Goal: Information Seeking & Learning: Understand process/instructions

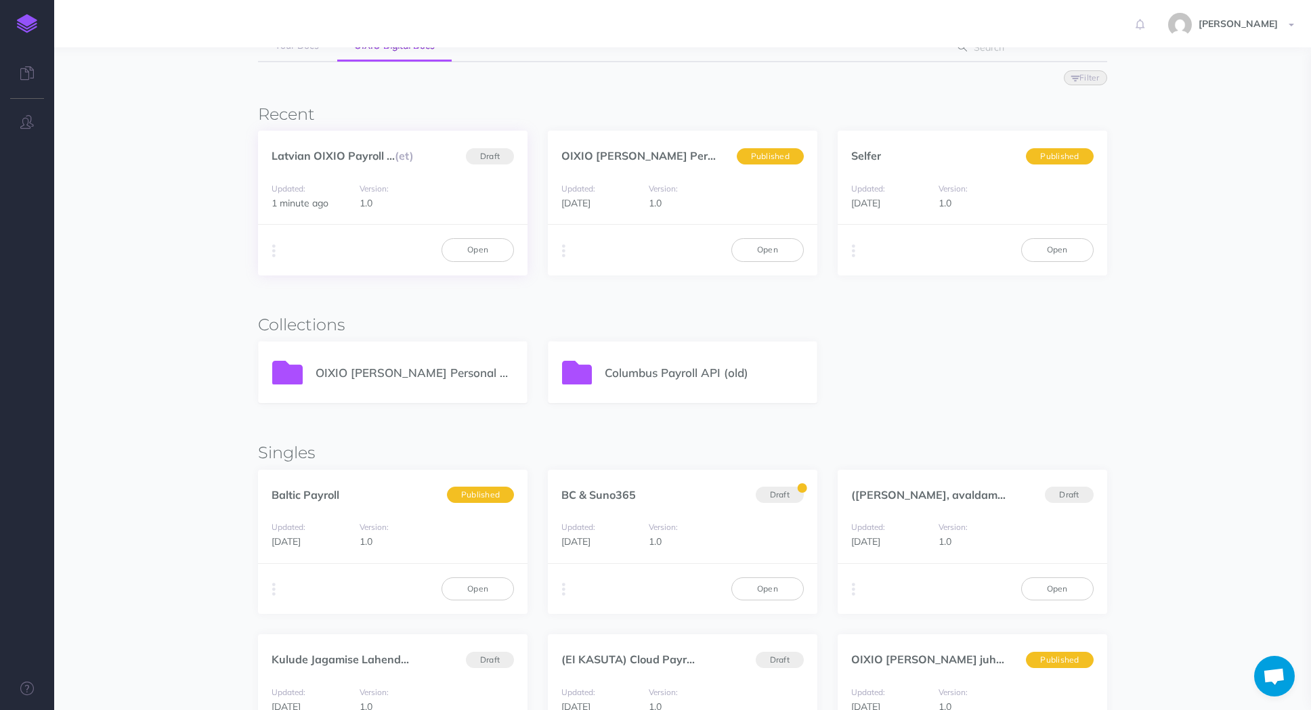
scroll to position [135, 0]
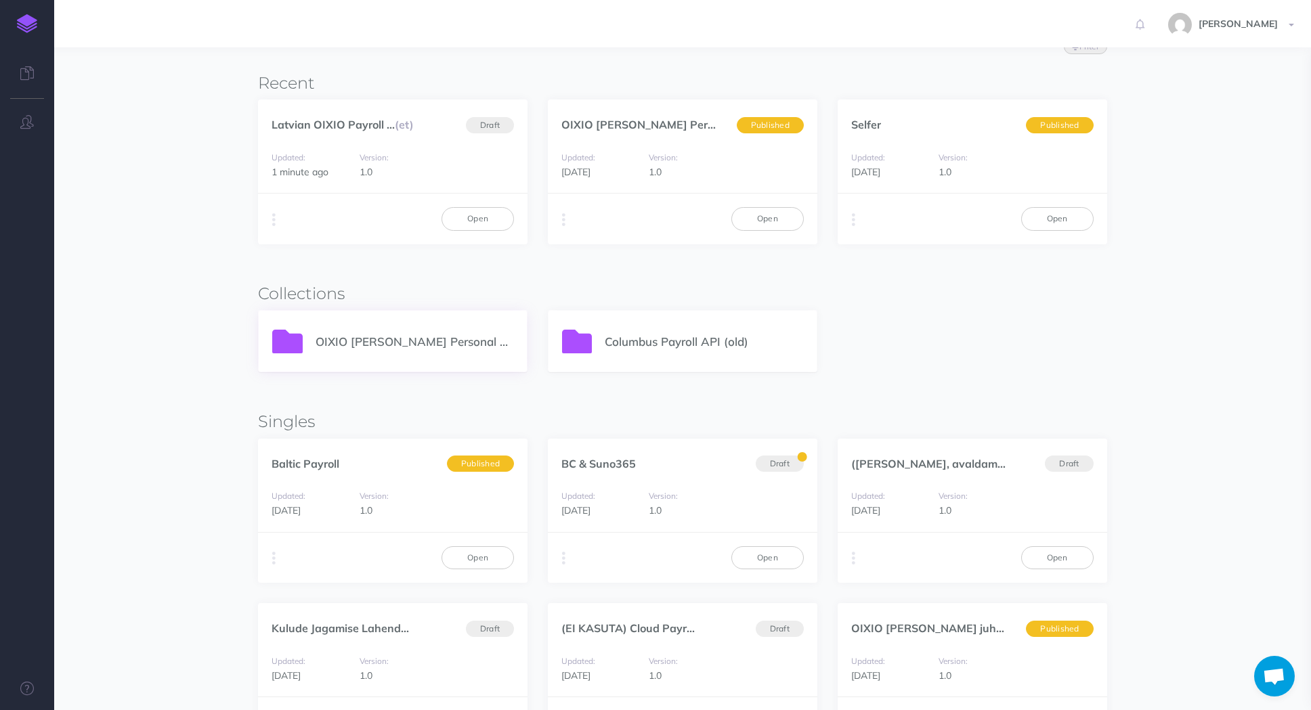
click at [364, 337] on p "OIXIO [PERSON_NAME] Personal 365" at bounding box center [415, 342] width 198 height 18
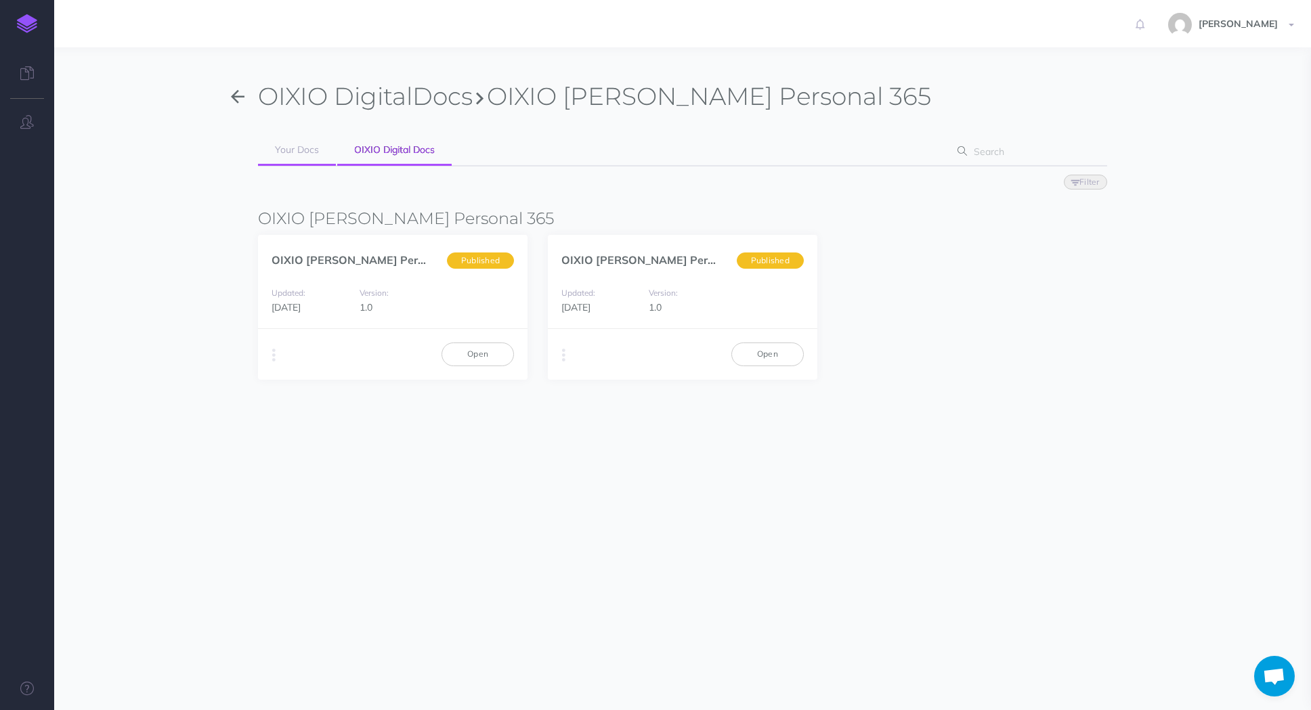
drag, startPoint x: 246, startPoint y: 94, endPoint x: 298, endPoint y: 154, distance: 79.2
click at [246, 94] on button "button" at bounding box center [237, 96] width 41 height 31
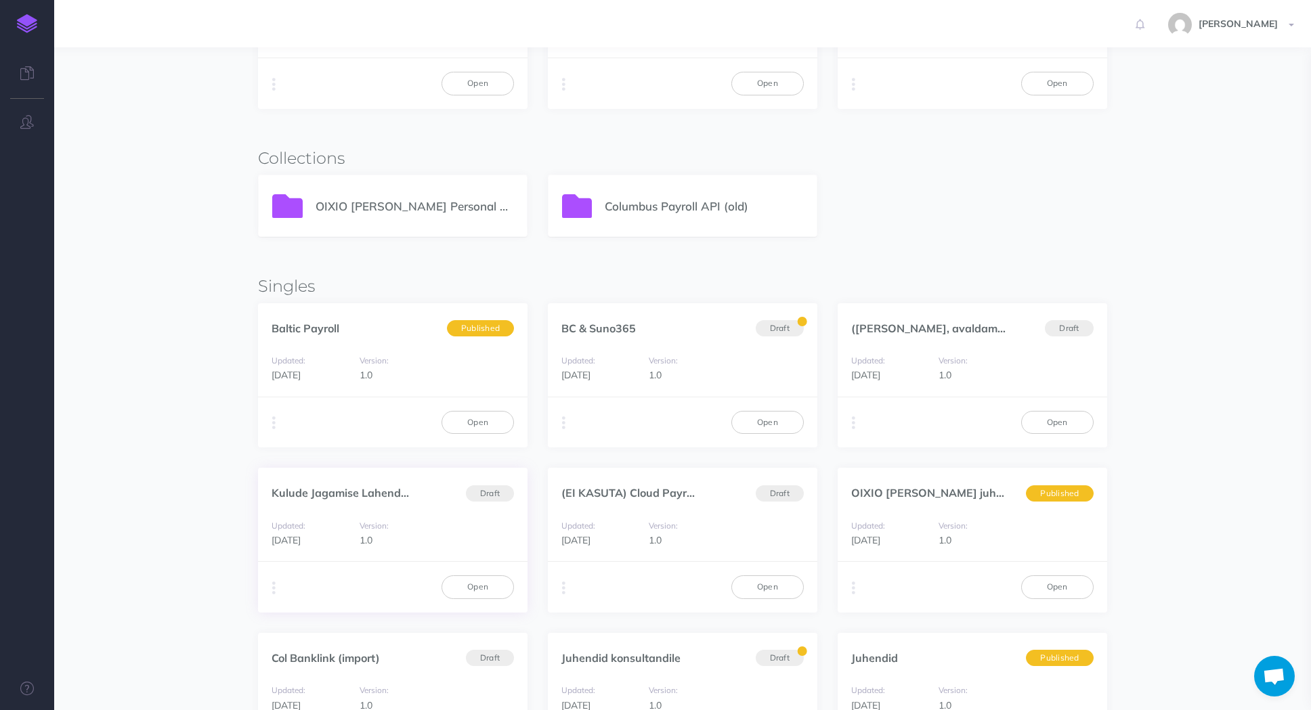
scroll to position [339, 0]
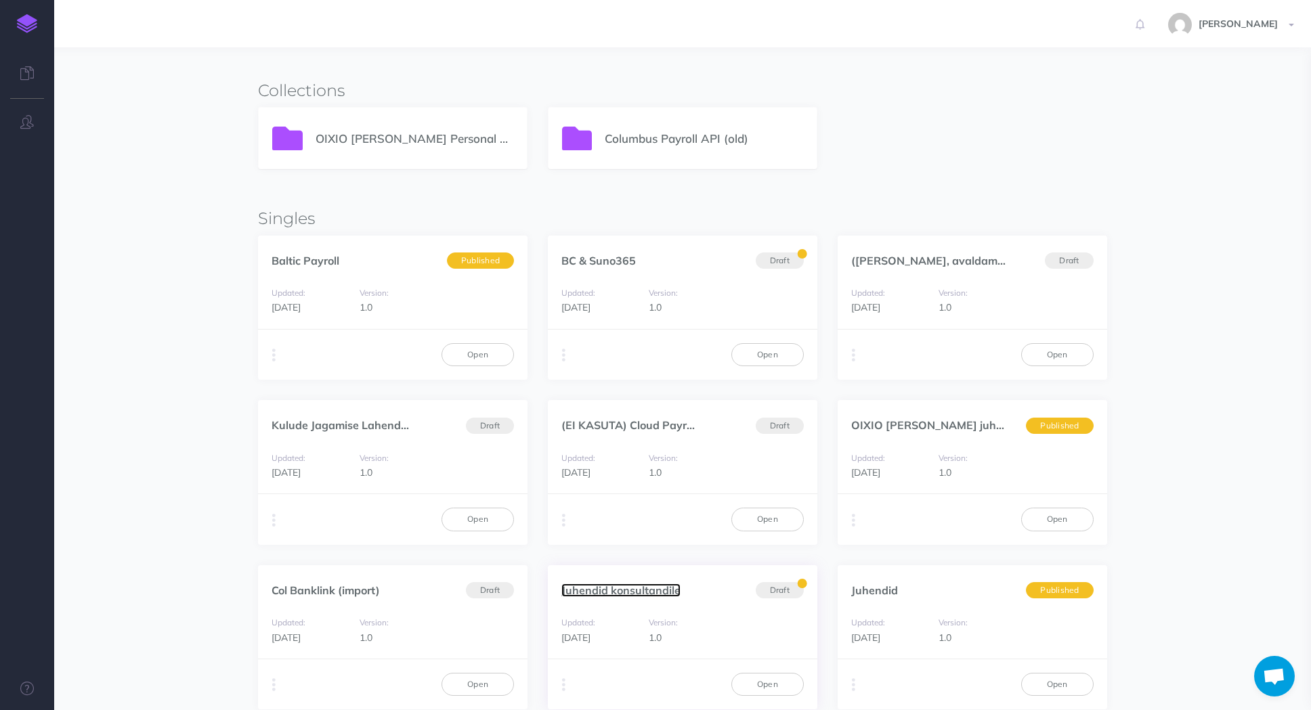
click at [648, 584] on link "Juhendid konsultandile" at bounding box center [620, 591] width 119 height 14
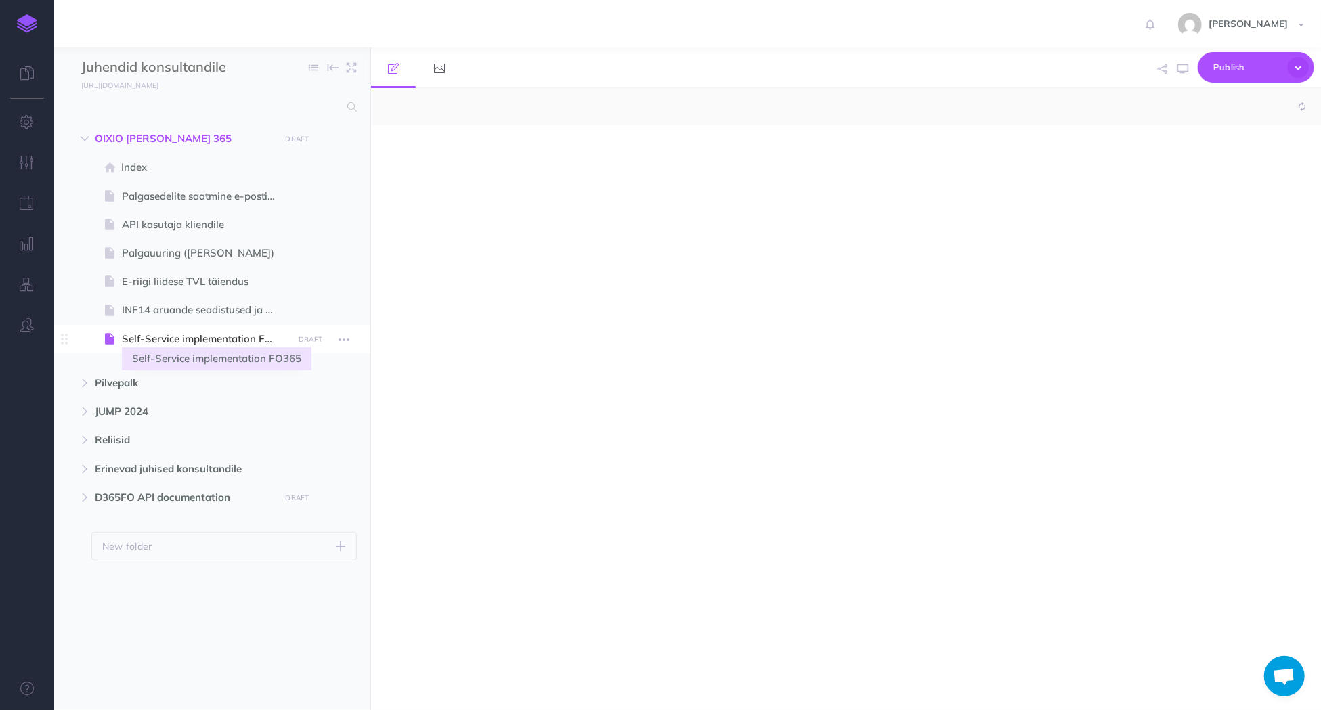
select select "null"
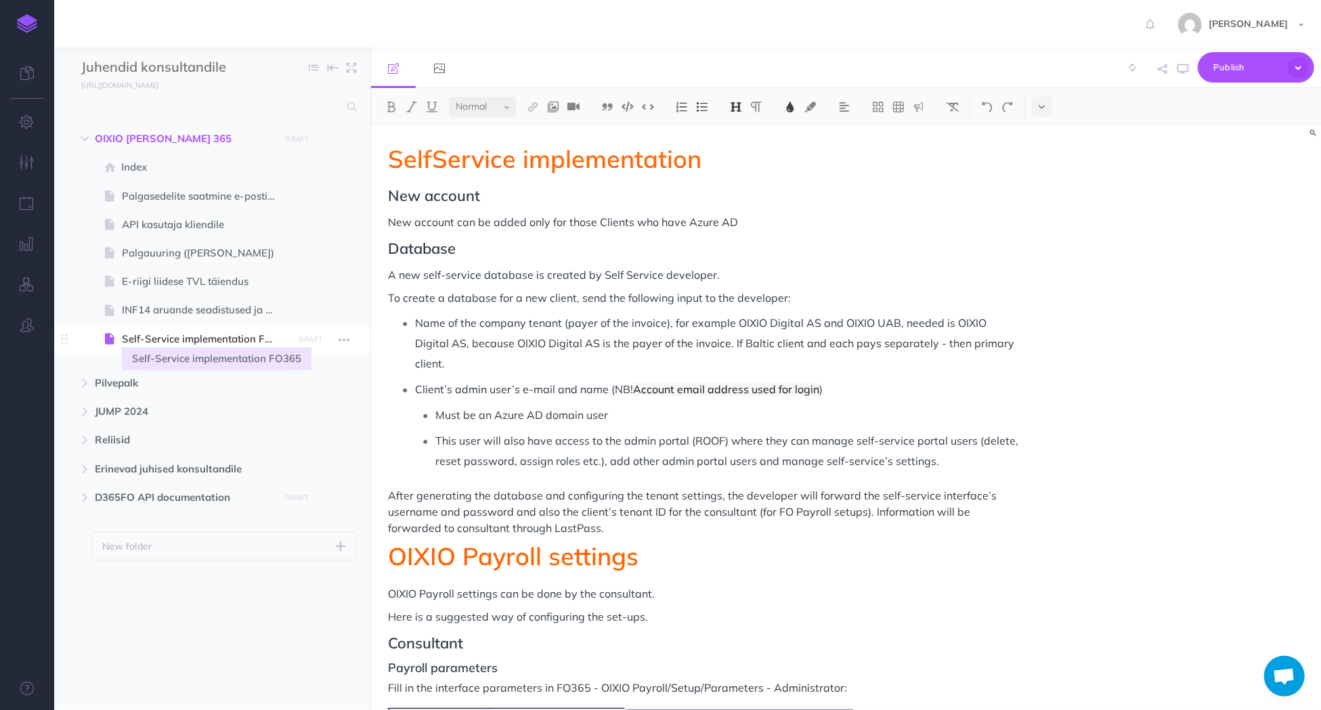
click at [178, 339] on span "Self-Service implementation FO365" at bounding box center [205, 339] width 167 height 16
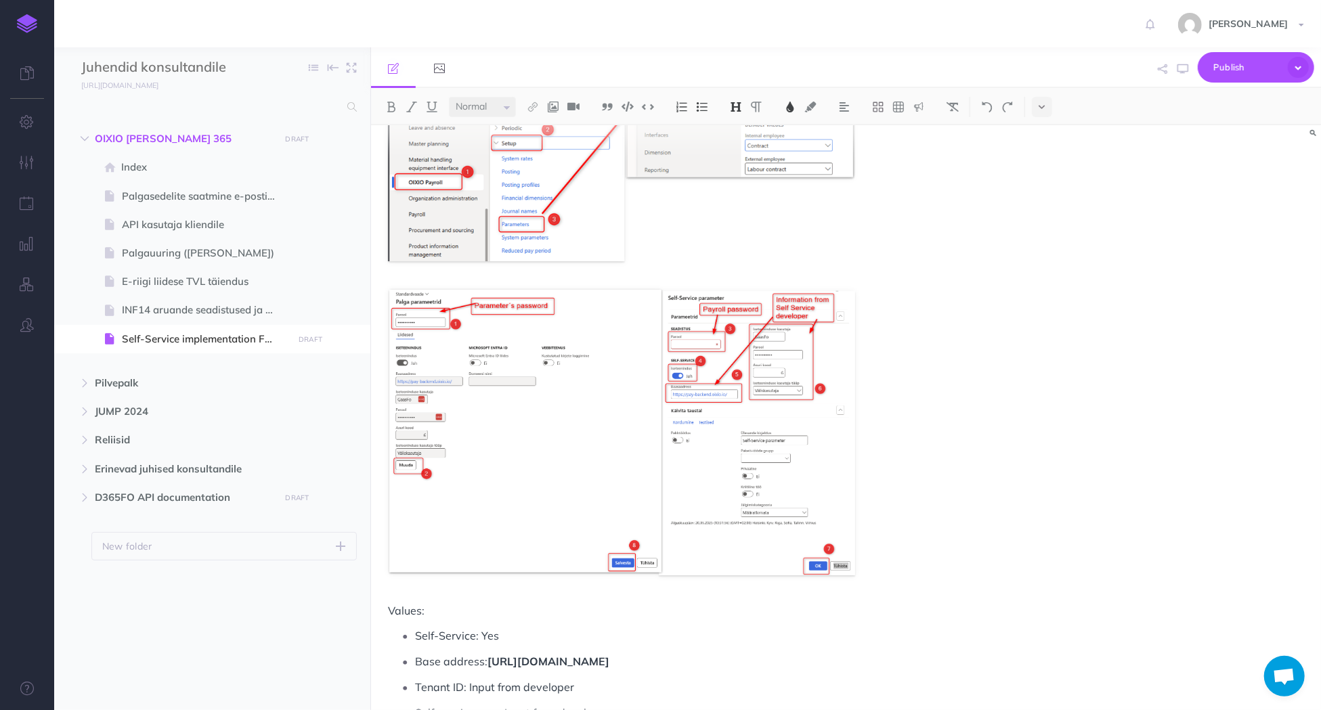
scroll to position [745, 0]
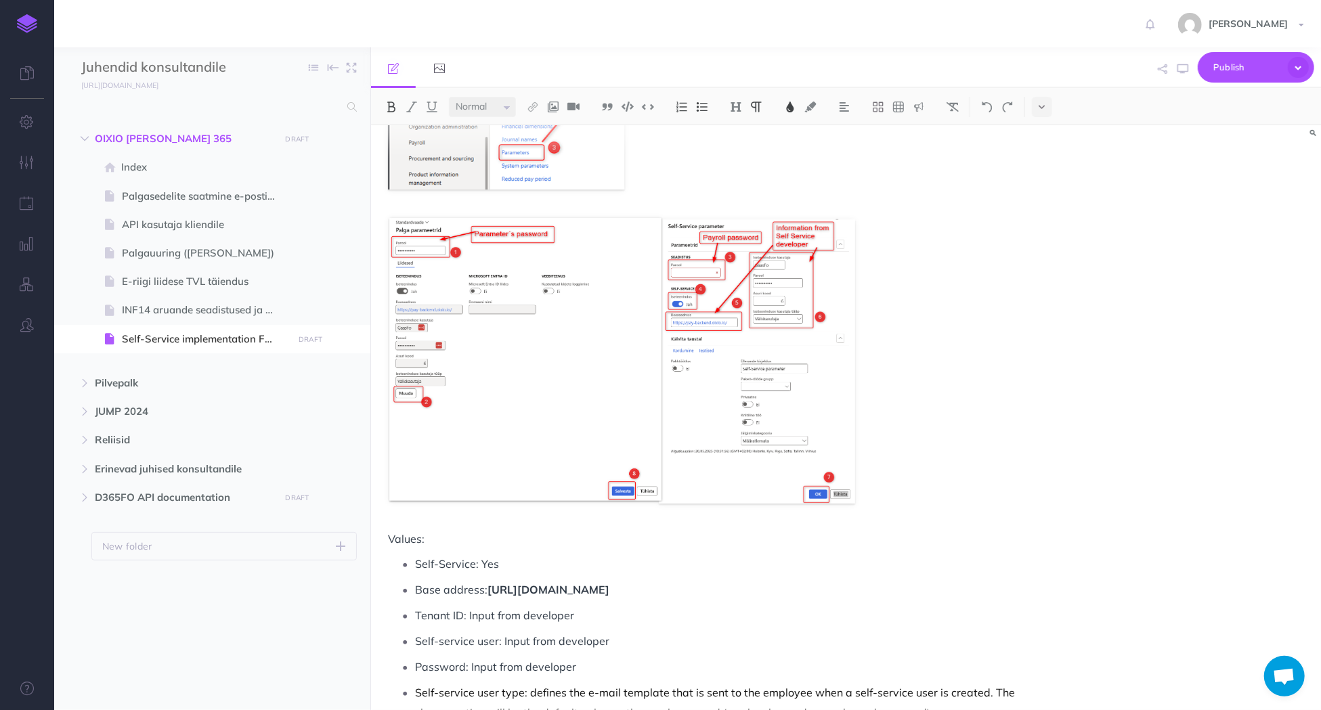
click at [664, 580] on p "Base address: [URL][DOMAIN_NAME]" at bounding box center [717, 590] width 604 height 20
drag, startPoint x: 652, startPoint y: 572, endPoint x: 490, endPoint y: 571, distance: 162.6
click at [490, 580] on p "Base address: https://pay-backend.oixio.io/" at bounding box center [717, 590] width 604 height 20
click at [729, 631] on p "Self-service user: Input from developer" at bounding box center [717, 641] width 604 height 20
click at [721, 583] on ul "Self-Service: Yes Base address: Input from developer Tenant ID: Input from deve…" at bounding box center [707, 664] width 624 height 221
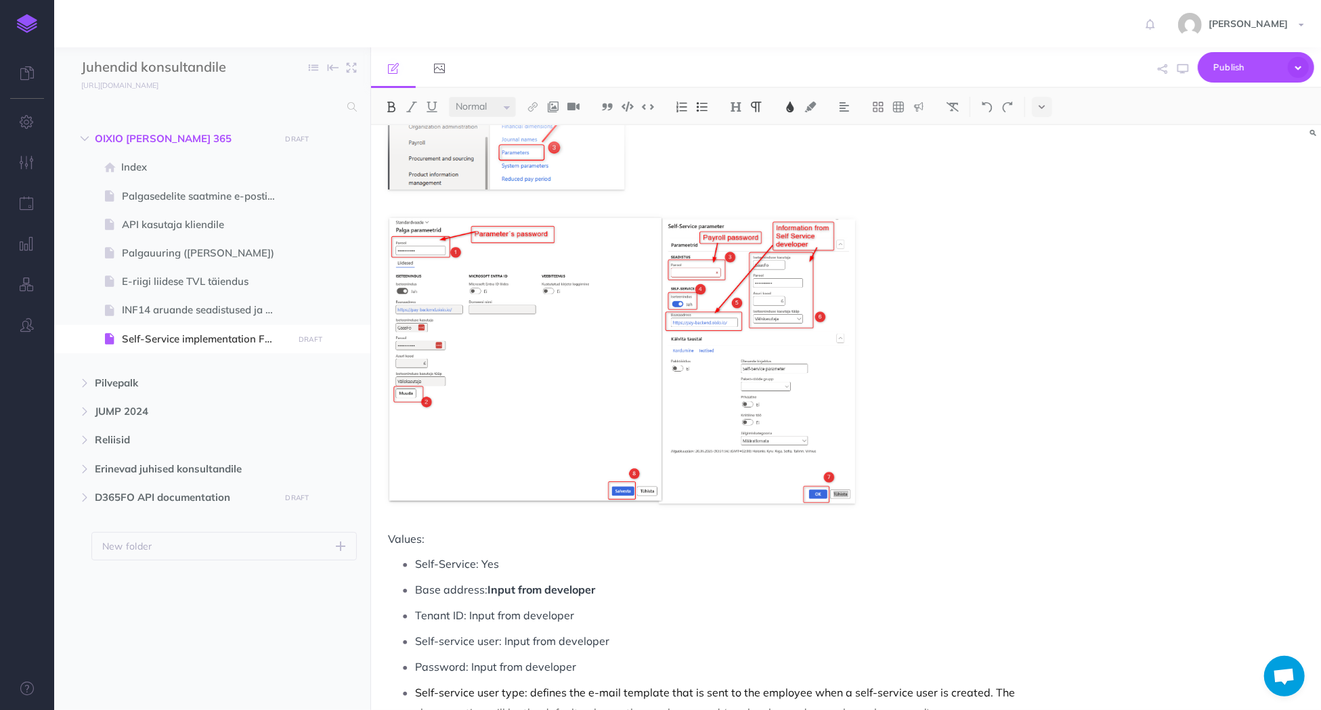
click at [704, 580] on p "Base address: Input from developer" at bounding box center [717, 590] width 604 height 20
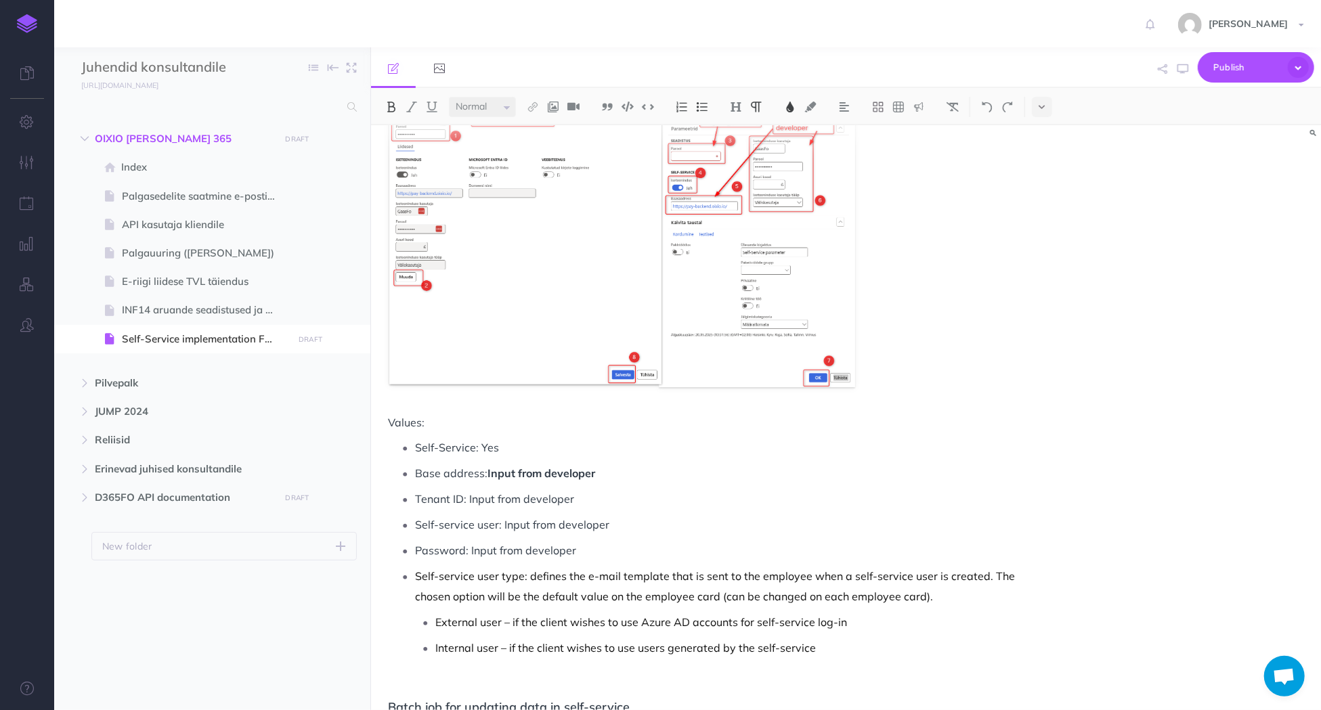
scroll to position [880, 0]
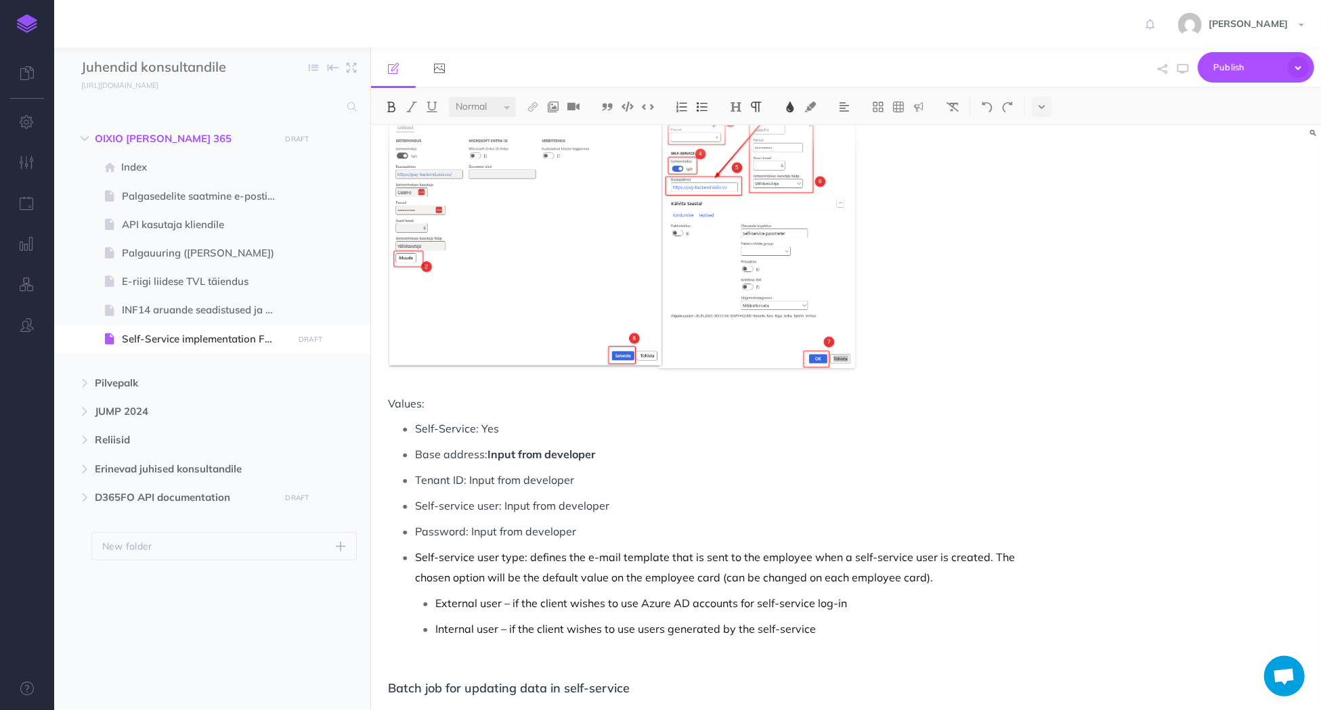
click at [1098, 395] on div "SelfService implementation New account New account can be added only for those …" at bounding box center [846, 417] width 950 height 585
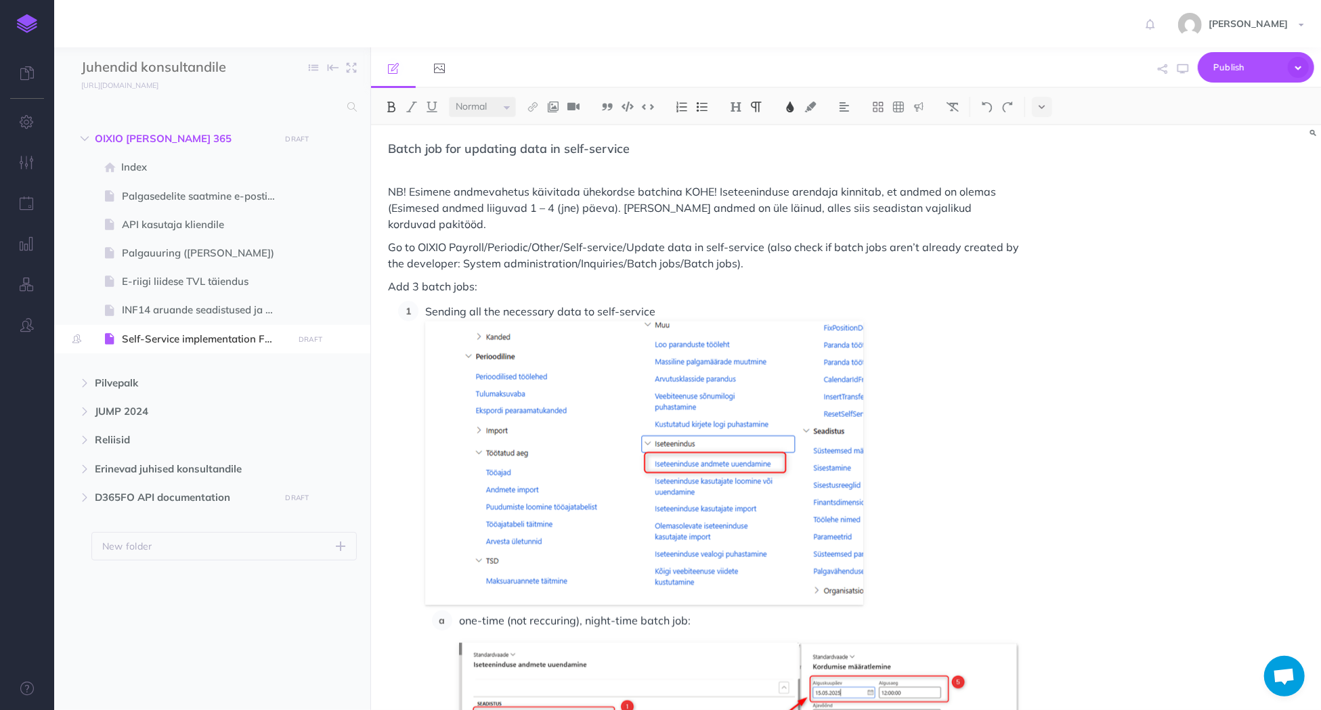
scroll to position [1422, 0]
